Goal: Navigation & Orientation: Find specific page/section

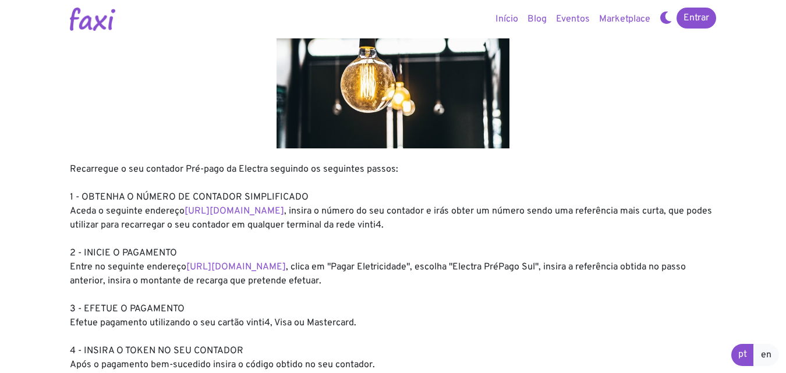
scroll to position [58, 0]
click at [594, 137] on div at bounding box center [393, 82] width 646 height 131
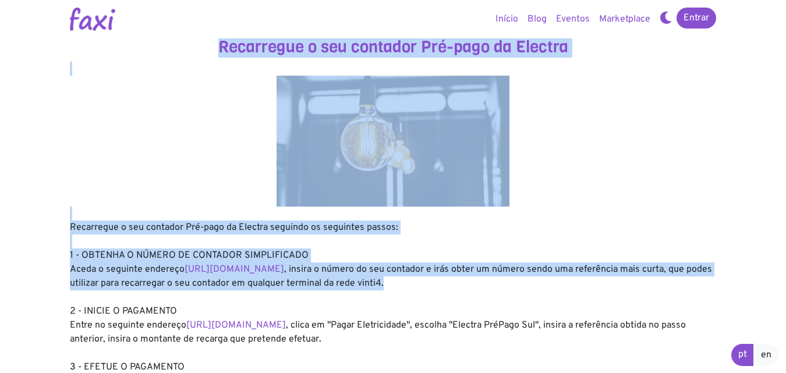
drag, startPoint x: 222, startPoint y: 49, endPoint x: 599, endPoint y: 289, distance: 447.0
click at [84, 95] on div at bounding box center [393, 141] width 646 height 131
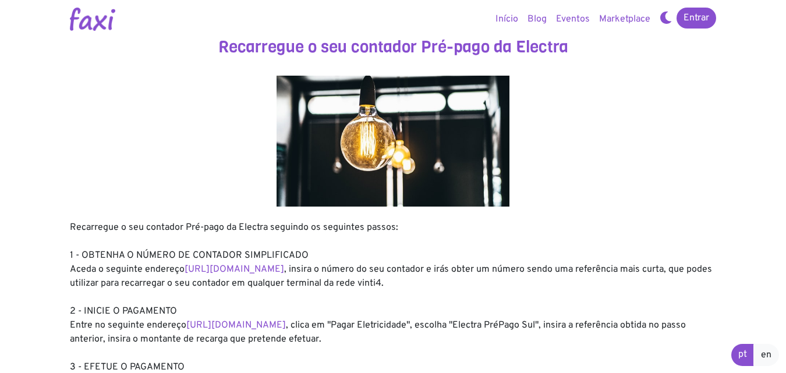
click at [575, 235] on div "Recarregue o seu contador Pré-pago da Electra seguindo os seguintes passos: 1 -…" at bounding box center [393, 325] width 646 height 209
drag, startPoint x: 51, startPoint y: 16, endPoint x: 412, endPoint y: 349, distance: 491.3
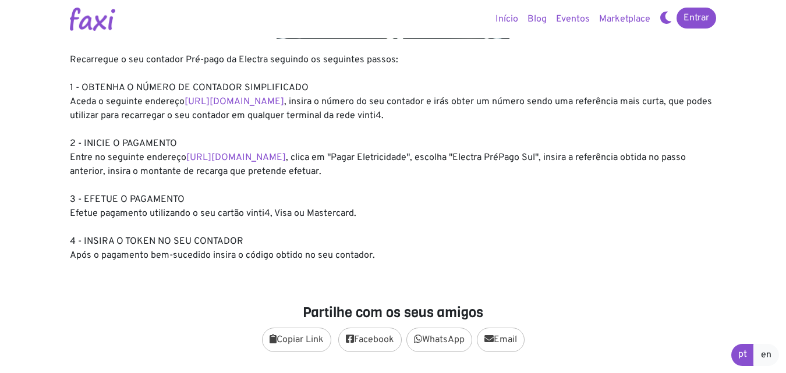
scroll to position [175, 0]
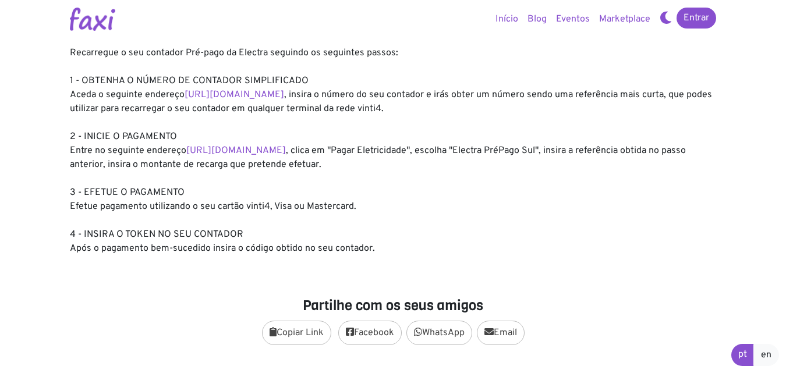
click at [425, 264] on section "Recarregue o seu contador Pré-pago da Electra Recarregue o seu contador Pré-pag…" at bounding box center [392, 237] width 663 height 824
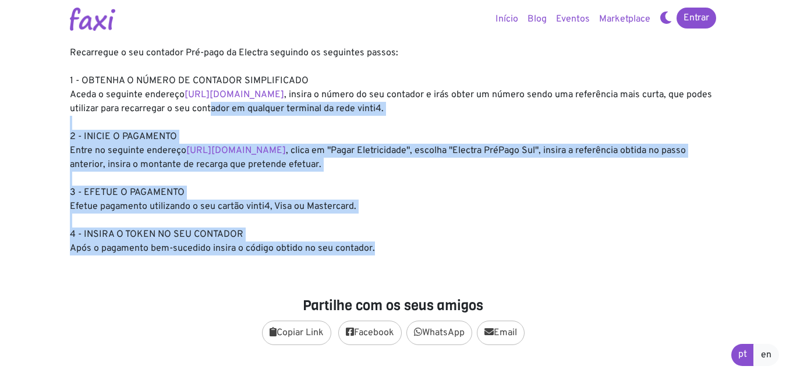
scroll to position [0, 0]
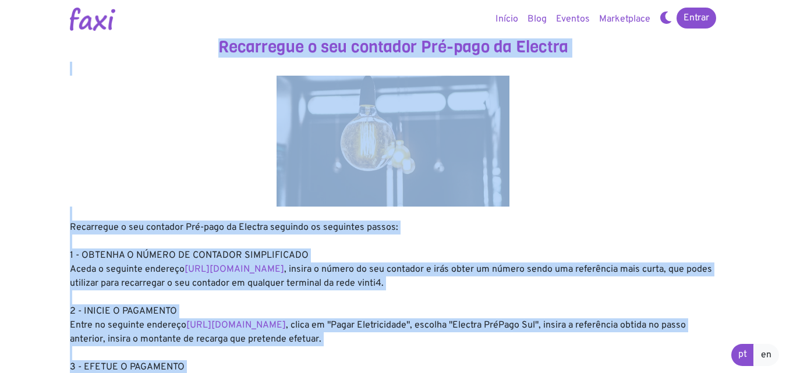
drag, startPoint x: 403, startPoint y: 255, endPoint x: 176, endPoint y: -51, distance: 381.0
click at [162, 86] on div at bounding box center [393, 141] width 646 height 131
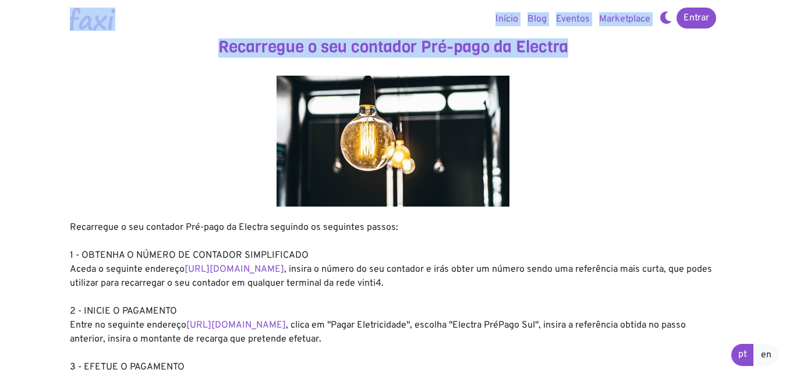
drag, startPoint x: 116, startPoint y: 59, endPoint x: 30, endPoint y: 7, distance: 100.5
click at [120, 44] on h3 "Recarregue o seu contador Pré-pago da Electra" at bounding box center [393, 47] width 646 height 20
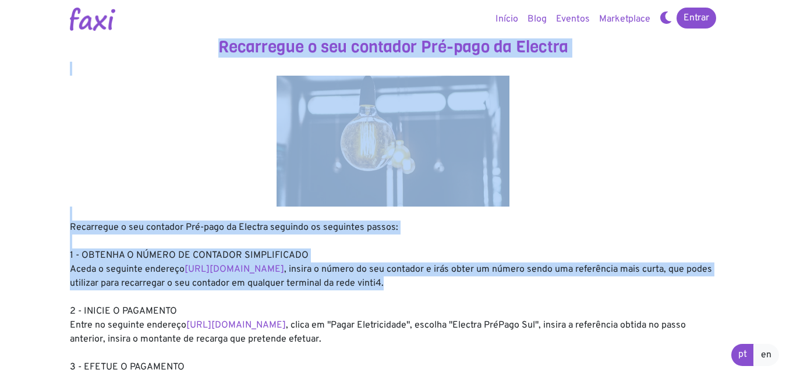
drag, startPoint x: 217, startPoint y: 48, endPoint x: 660, endPoint y: 286, distance: 502.7
click at [594, 166] on div at bounding box center [393, 141] width 646 height 131
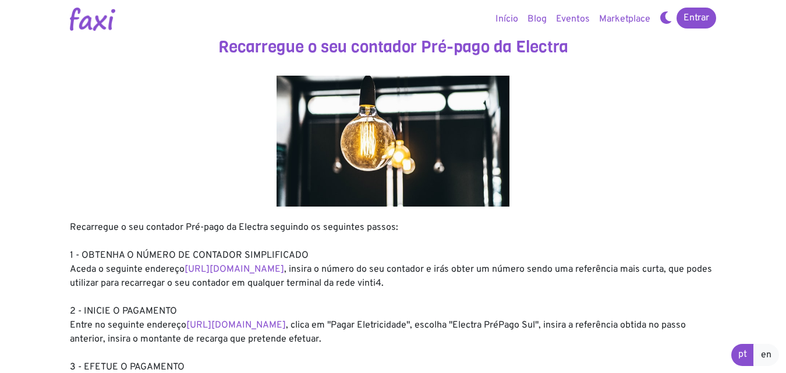
drag, startPoint x: 416, startPoint y: 16, endPoint x: 517, endPoint y: 363, distance: 361.1
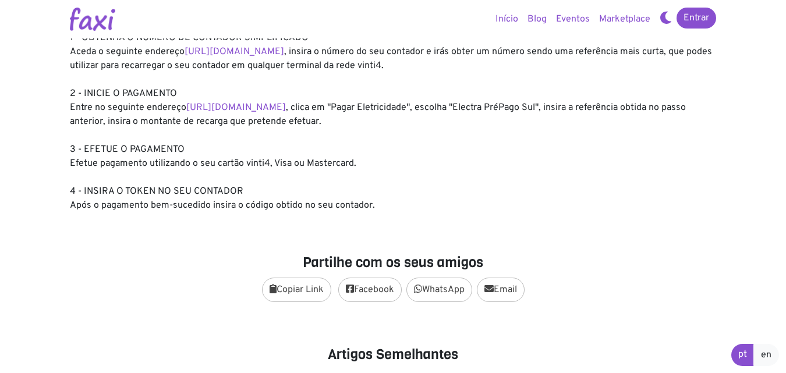
scroll to position [233, 0]
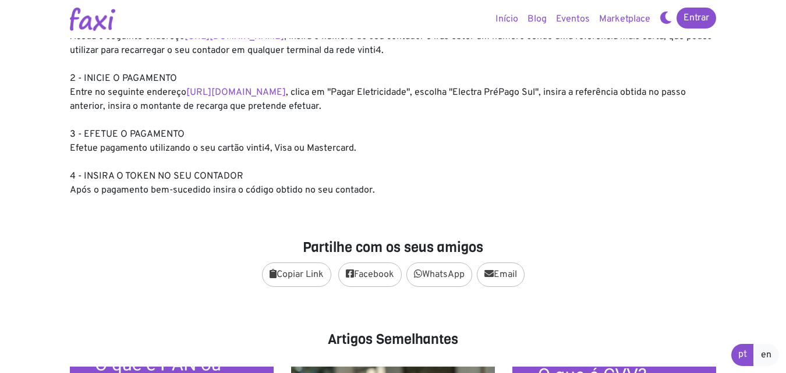
click at [367, 148] on div "Recarregue o seu contador Pré-pago da Electra seguindo os seguintes passos: 1 -…" at bounding box center [393, 92] width 646 height 209
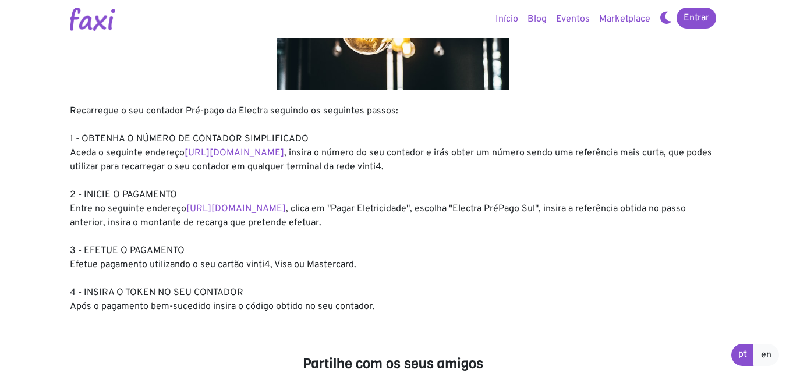
scroll to position [0, 0]
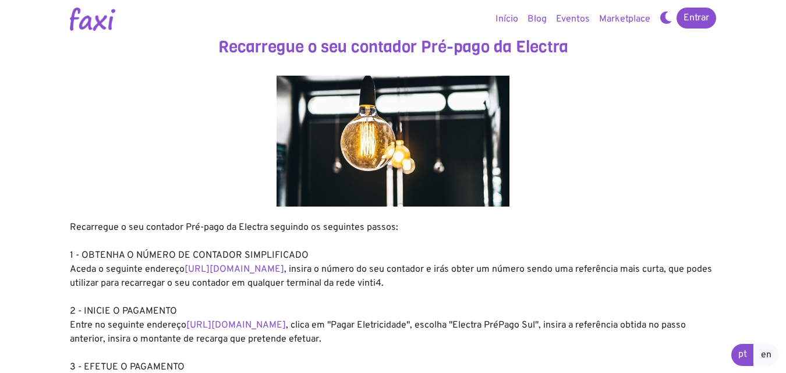
click at [514, 254] on div "Recarregue o seu contador Pré-pago da Electra seguindo os seguintes passos: 1 -…" at bounding box center [393, 325] width 646 height 209
drag, startPoint x: 46, startPoint y: 23, endPoint x: 425, endPoint y: 308, distance: 474.4
click at [155, 101] on div at bounding box center [393, 141] width 646 height 131
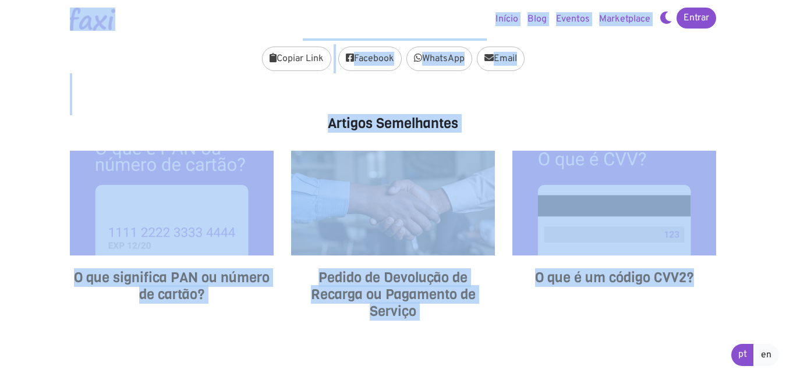
drag, startPoint x: 24, startPoint y: 12, endPoint x: 720, endPoint y: 389, distance: 791.5
click at [720, 372] on html "Entrar Início Blog Eventos Marketplace Entrar Recarregue o seu contador Pré-pag…" at bounding box center [393, 64] width 786 height 1026
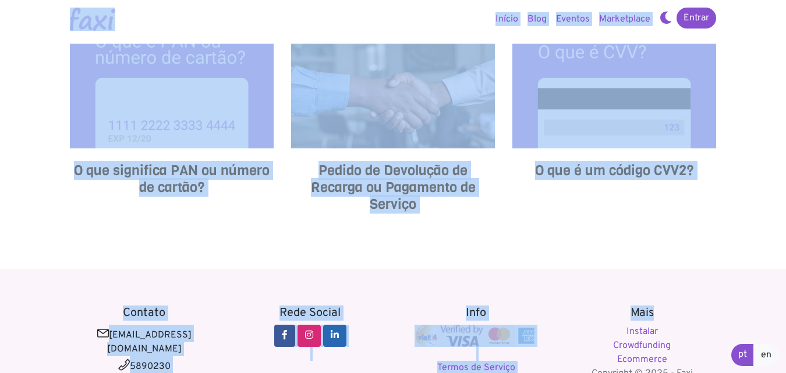
scroll to position [624, 0]
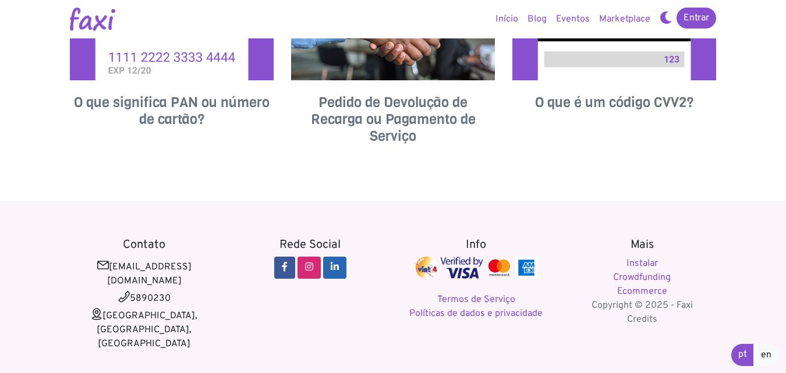
drag, startPoint x: 744, startPoint y: 324, endPoint x: 746, endPoint y: 317, distance: 6.6
click at [746, 322] on footer "Contato [EMAIL_ADDRESS][DOMAIN_NAME] 5890230 [GEOGRAPHIC_DATA], [GEOGRAPHIC_DAT…" at bounding box center [393, 301] width 786 height 201
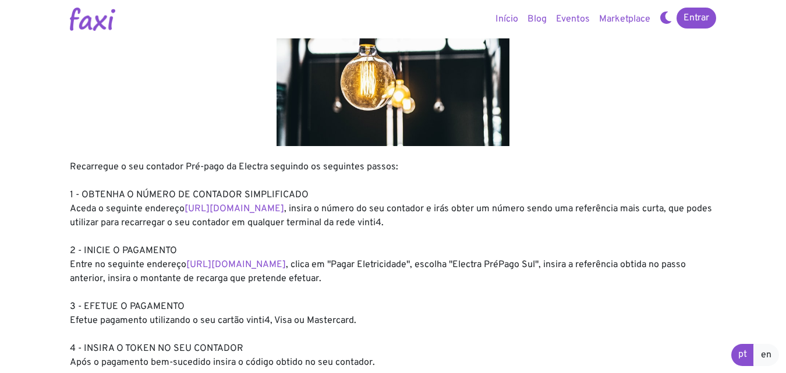
scroll to position [0, 0]
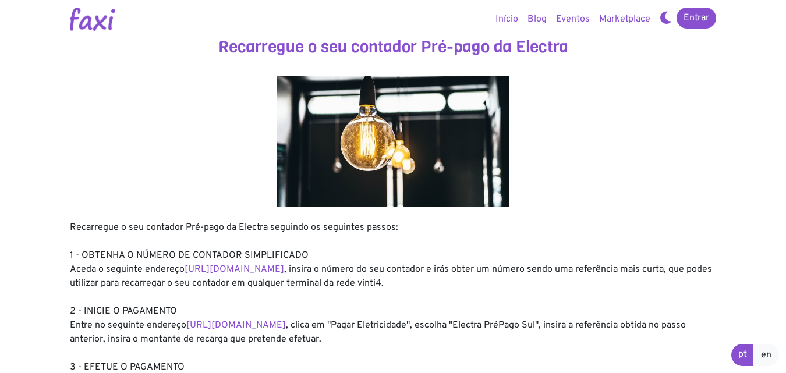
drag, startPoint x: 747, startPoint y: 314, endPoint x: 19, endPoint y: 0, distance: 792.6
click at [678, 113] on div at bounding box center [393, 141] width 646 height 131
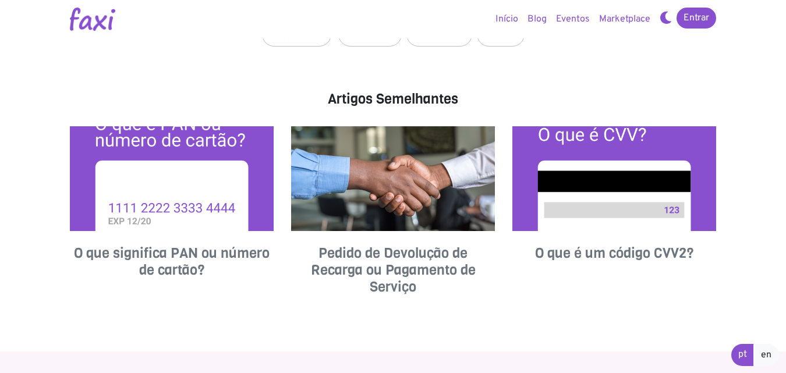
scroll to position [624, 0]
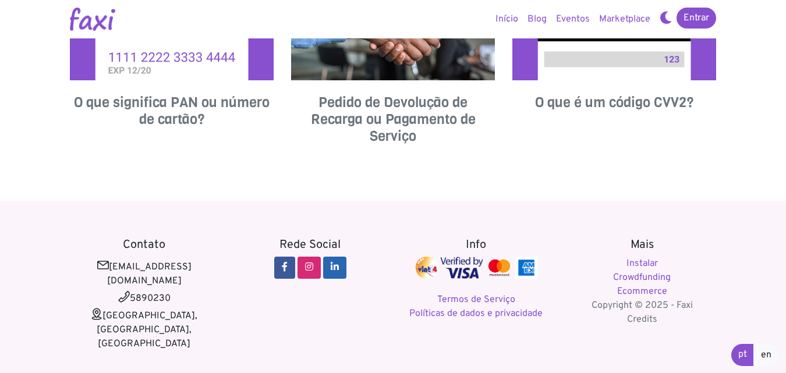
drag, startPoint x: 36, startPoint y: 20, endPoint x: 769, endPoint y: 396, distance: 823.4
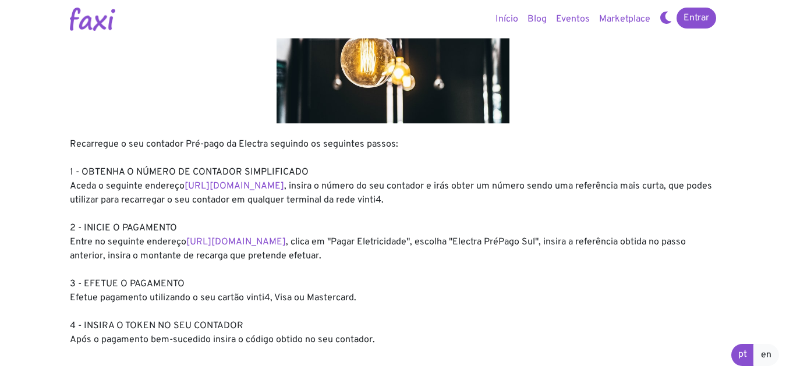
scroll to position [0, 0]
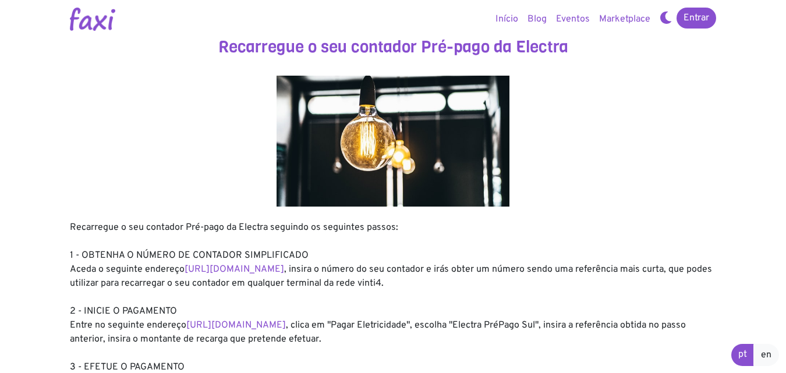
click at [631, 198] on div at bounding box center [393, 141] width 646 height 131
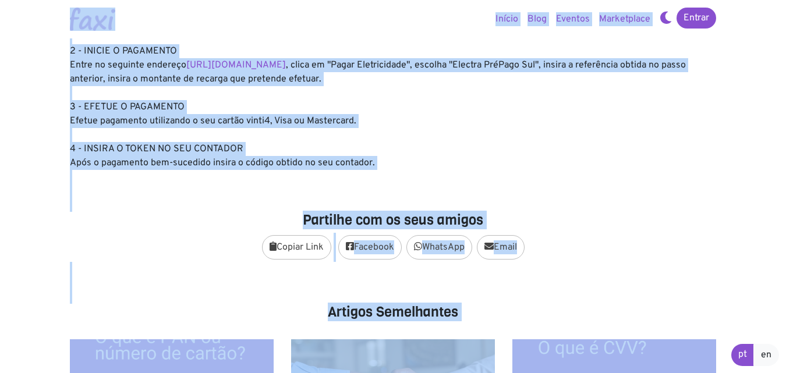
scroll to position [624, 0]
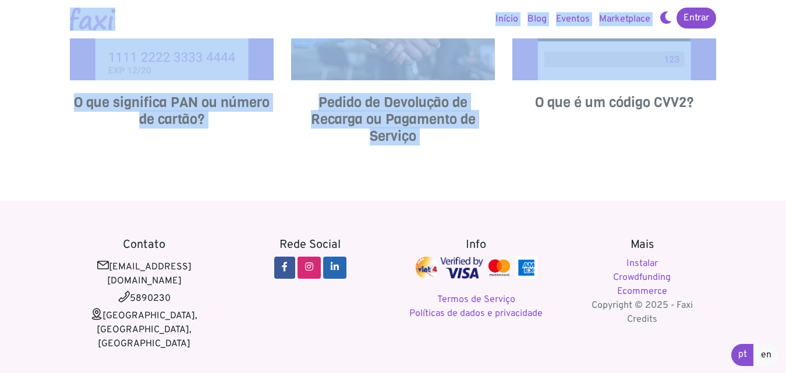
drag, startPoint x: 8, startPoint y: 18, endPoint x: 776, endPoint y: 325, distance: 827.2
click at [737, 292] on footer "Contato [EMAIL_ADDRESS][DOMAIN_NAME] 5890230 [GEOGRAPHIC_DATA], [GEOGRAPHIC_DAT…" at bounding box center [393, 301] width 786 height 201
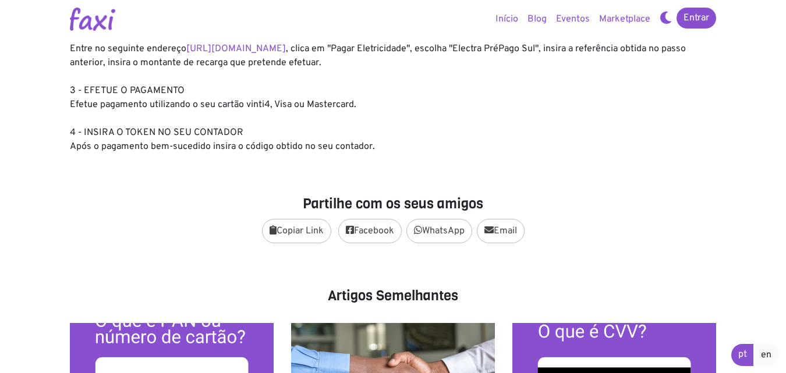
scroll to position [0, 0]
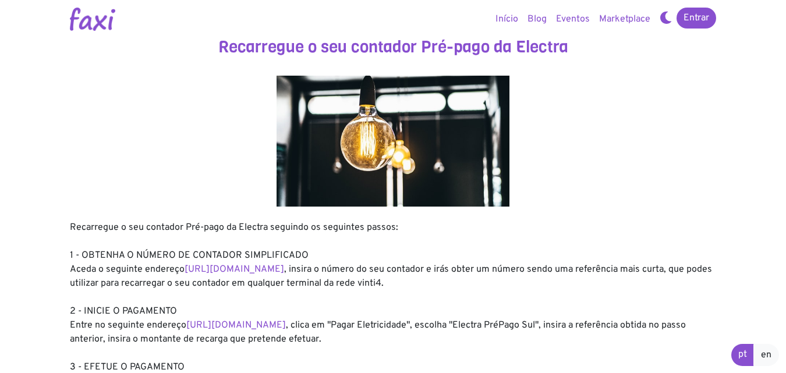
drag, startPoint x: 675, startPoint y: 355, endPoint x: 76, endPoint y: 34, distance: 679.4
click at [549, 43] on h3 "Recarregue o seu contador Pré-pago da Electra" at bounding box center [393, 47] width 646 height 20
click at [544, 48] on h3 "Recarregue o seu contador Pré-pago da Electra" at bounding box center [393, 47] width 646 height 20
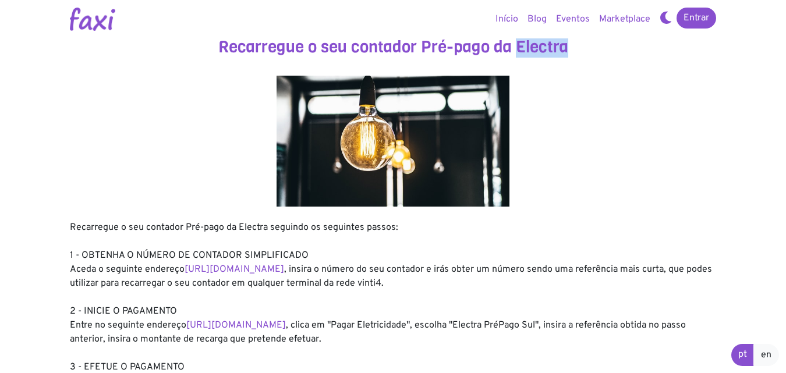
click at [544, 48] on h3 "Recarregue o seu contador Pré-pago da Electra" at bounding box center [393, 47] width 646 height 20
click at [502, 48] on h3 "Recarregue o seu contador Pré-pago da Electra" at bounding box center [393, 47] width 646 height 20
click at [469, 44] on h3 "Recarregue o seu contador Pré-pago da Electra" at bounding box center [393, 47] width 646 height 20
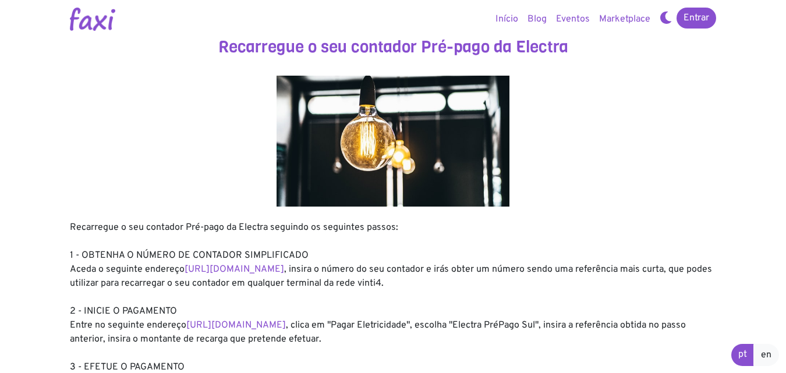
click at [426, 44] on h3 "Recarregue o seu contador Pré-pago da Electra" at bounding box center [393, 47] width 646 height 20
click at [453, 48] on h3 "Recarregue o seu contador Pré-pago da Electra" at bounding box center [393, 47] width 646 height 20
click at [449, 45] on h3 "Recarregue o seu contador Pré-pago da Electra" at bounding box center [393, 47] width 646 height 20
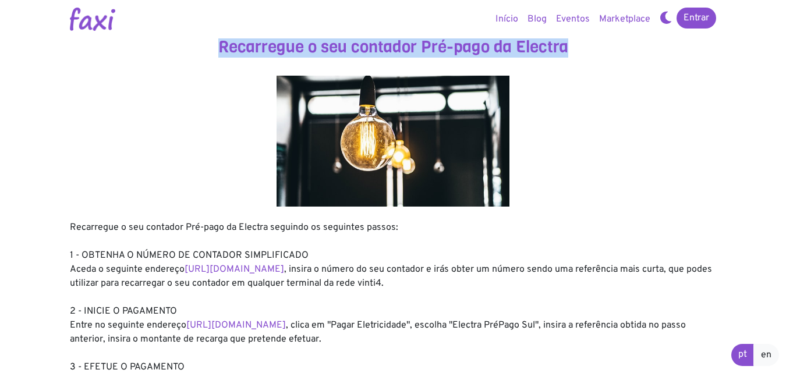
click at [449, 45] on h3 "Recarregue o seu contador Pré-pago da Electra" at bounding box center [393, 47] width 646 height 20
click at [322, 40] on h3 "Recarregue o seu contador Pré-pago da Electra" at bounding box center [393, 47] width 646 height 20
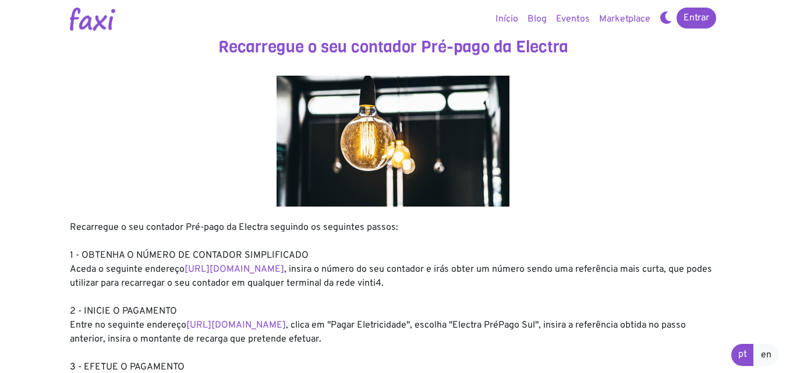
click at [269, 45] on h3 "Recarregue o seu contador Pré-pago da Electra" at bounding box center [393, 47] width 646 height 20
click at [278, 38] on h3 "Recarregue o seu contador Pré-pago da Electra" at bounding box center [393, 47] width 646 height 20
click at [312, 48] on h3 "Recarregue o seu contador Pré-pago da Electra" at bounding box center [393, 47] width 646 height 20
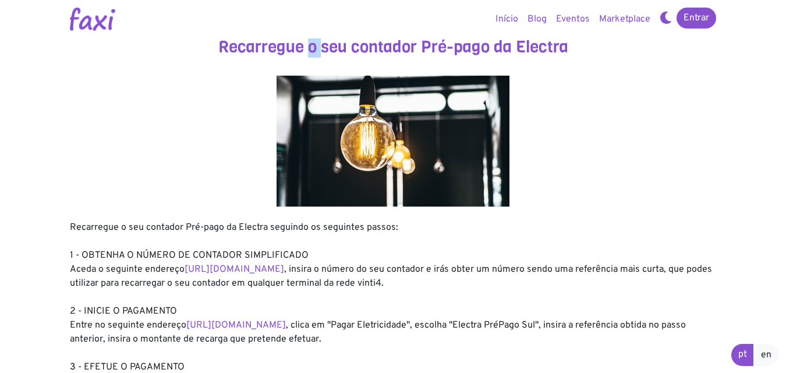
click at [312, 48] on h3 "Recarregue o seu contador Pré-pago da Electra" at bounding box center [393, 47] width 646 height 20
click at [327, 48] on h3 "Recarregue o seu contador Pré-pago da Electra" at bounding box center [393, 47] width 646 height 20
click at [355, 47] on h3 "Recarregue o seu contador Pré-pago da Electra" at bounding box center [393, 47] width 646 height 20
click at [372, 47] on h3 "Recarregue o seu contador Pré-pago da Electra" at bounding box center [393, 47] width 646 height 20
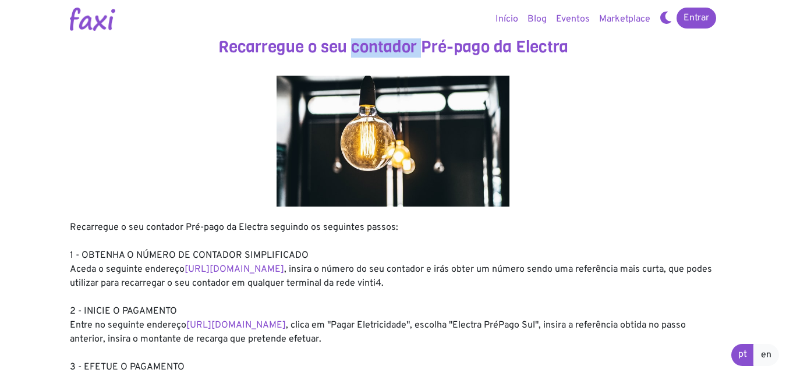
click at [372, 47] on h3 "Recarregue o seu contador Pré-pago da Electra" at bounding box center [393, 47] width 646 height 20
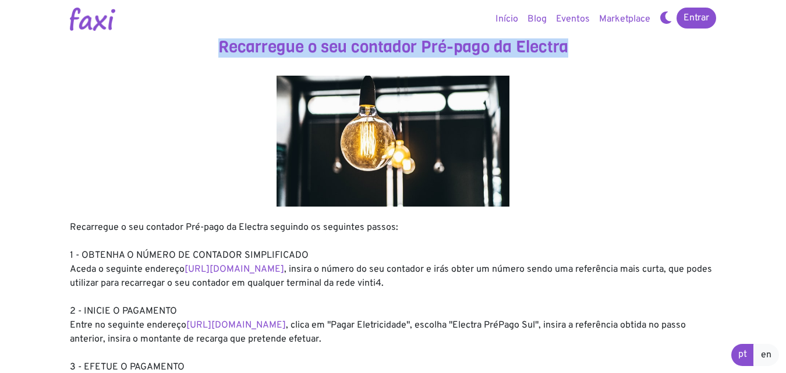
click at [372, 47] on h3 "Recarregue o seu contador Pré-pago da Electra" at bounding box center [393, 47] width 646 height 20
click at [425, 48] on h3 "Recarregue o seu contador Pré-pago da Electra" at bounding box center [393, 47] width 646 height 20
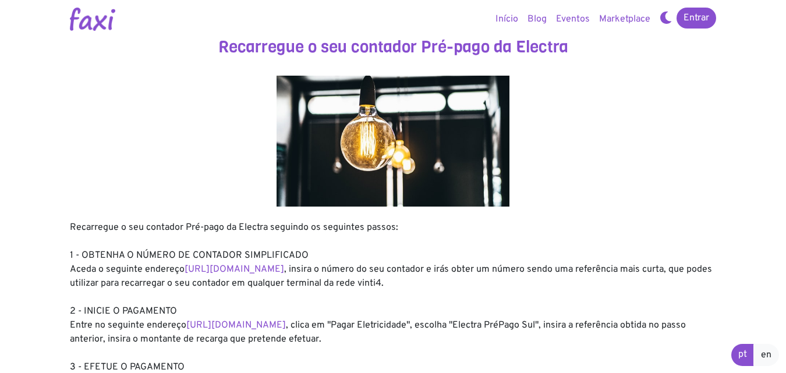
click at [385, 48] on h3 "Recarregue o seu contador Pré-pago da Electra" at bounding box center [393, 47] width 646 height 20
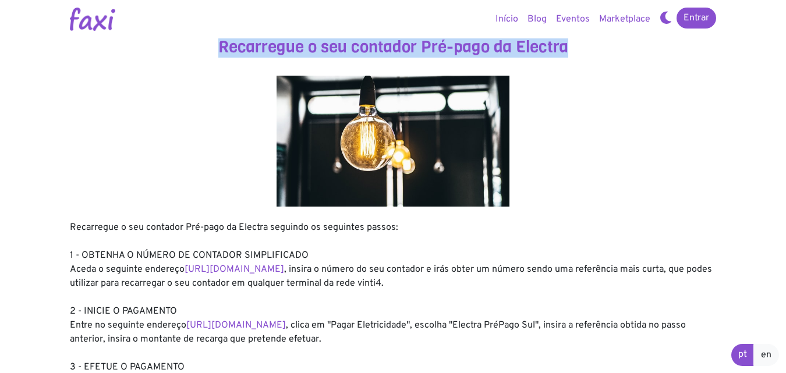
click at [385, 48] on h3 "Recarregue o seu contador Pré-pago da Electra" at bounding box center [393, 47] width 646 height 20
click at [493, 54] on h3 "Recarregue o seu contador Pré-pago da Electra" at bounding box center [393, 47] width 646 height 20
